Goal: Task Accomplishment & Management: Manage account settings

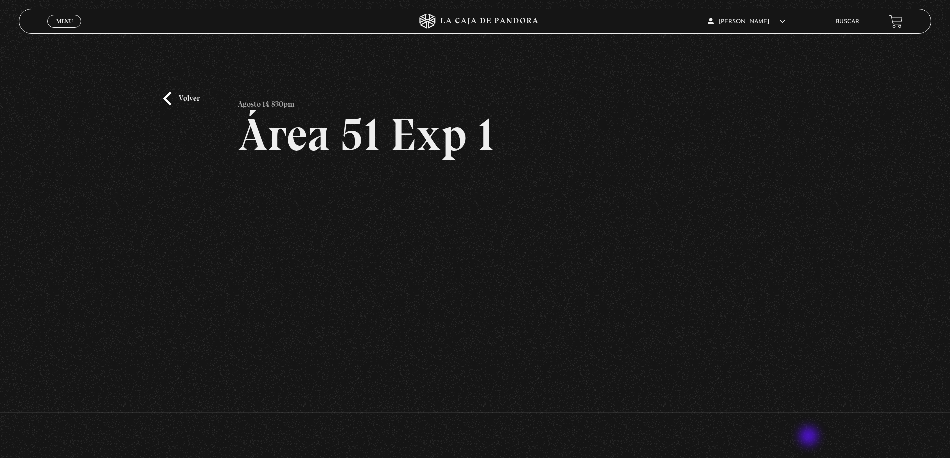
scroll to position [106, 0]
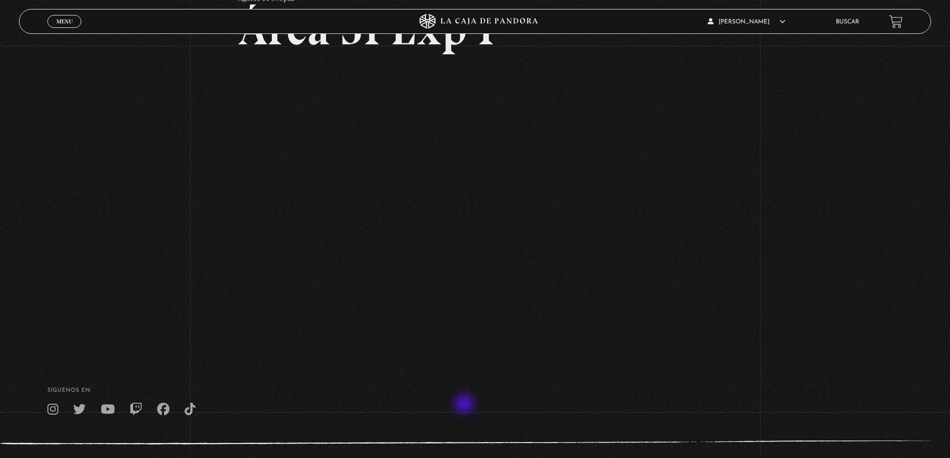
click at [464, 405] on div "SÍguenos en:" at bounding box center [475, 402] width 950 height 28
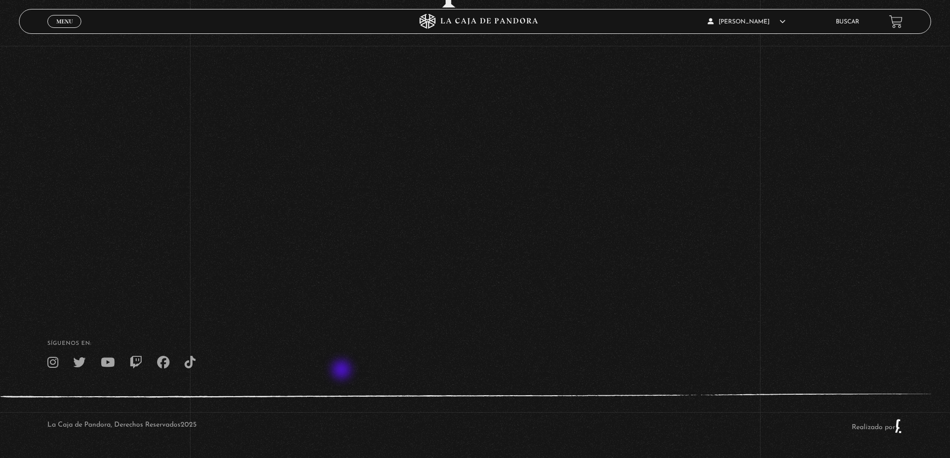
scroll to position [156, 0]
click at [681, 320] on footer "SÍguenos en: La Caja de Pandora, Derechos Reservados 2025 Realizado por" at bounding box center [475, 382] width 950 height 153
click at [670, 319] on footer "SÍguenos en: La Caja de Pandora, Derechos Reservados 2025 Realizado por" at bounding box center [475, 382] width 950 height 153
click at [136, 361] on icon at bounding box center [136, 362] width 12 height 12
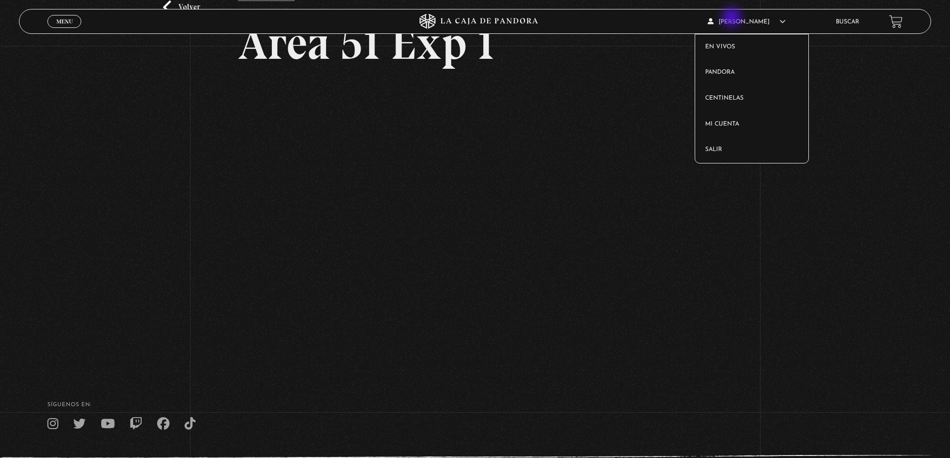
click at [734, 17] on article "[PERSON_NAME] En vivos Pandora Centinelas Mi cuenta [PERSON_NAME]" at bounding box center [765, 21] width 114 height 23
click at [715, 158] on link "Salir" at bounding box center [751, 150] width 113 height 26
